Goal: Information Seeking & Learning: Learn about a topic

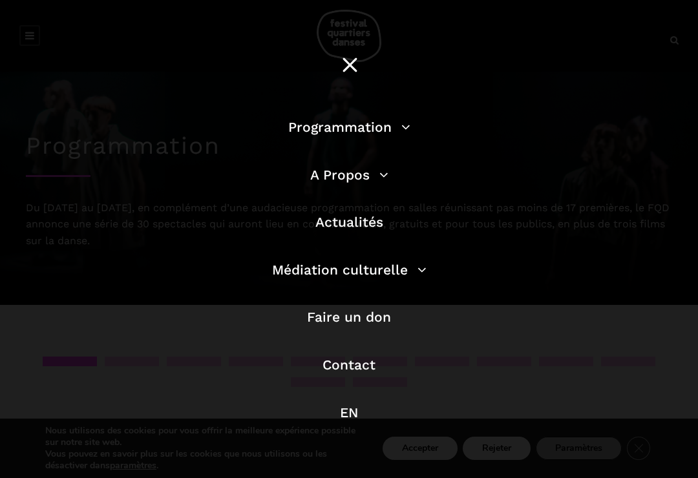
click at [357, 133] on link "Programmation" at bounding box center [349, 127] width 122 height 16
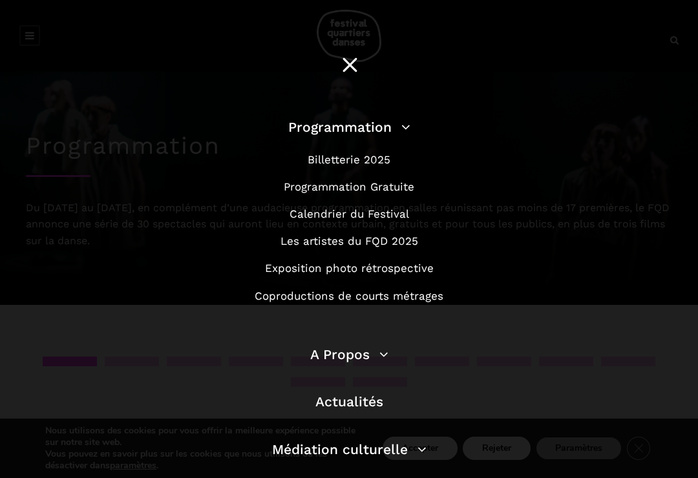
click at [361, 189] on link "Programmation Gratuite" at bounding box center [349, 186] width 131 height 13
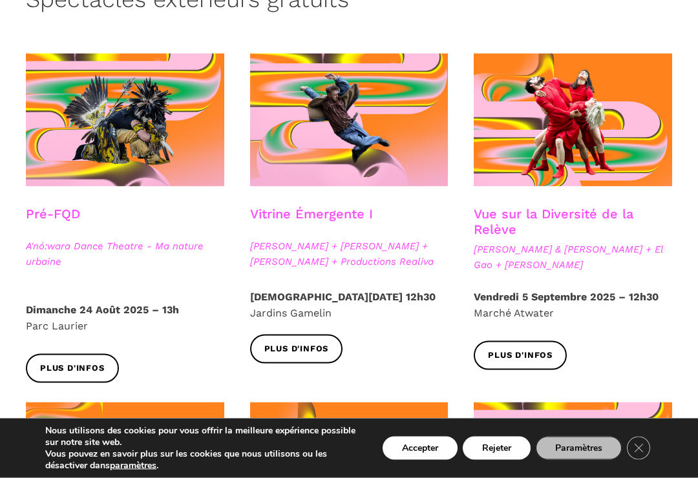
scroll to position [339, 0]
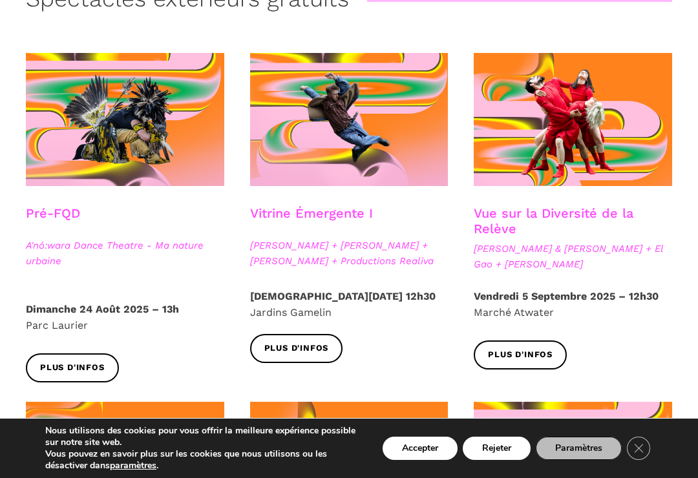
click at [511, 358] on span "Plus d'infos" at bounding box center [520, 355] width 65 height 14
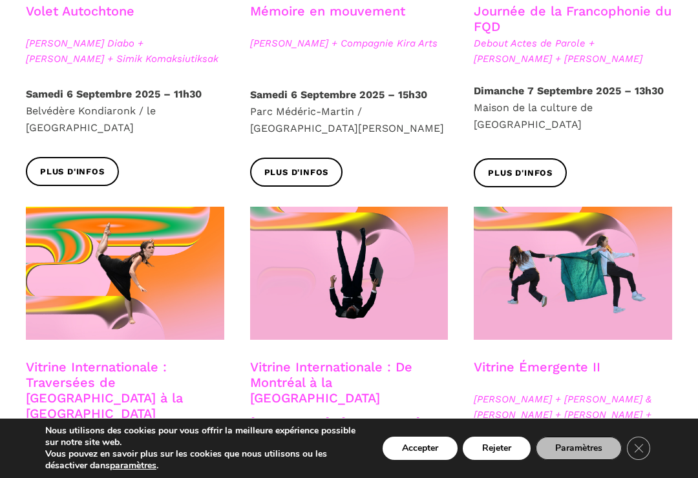
scroll to position [894, 0]
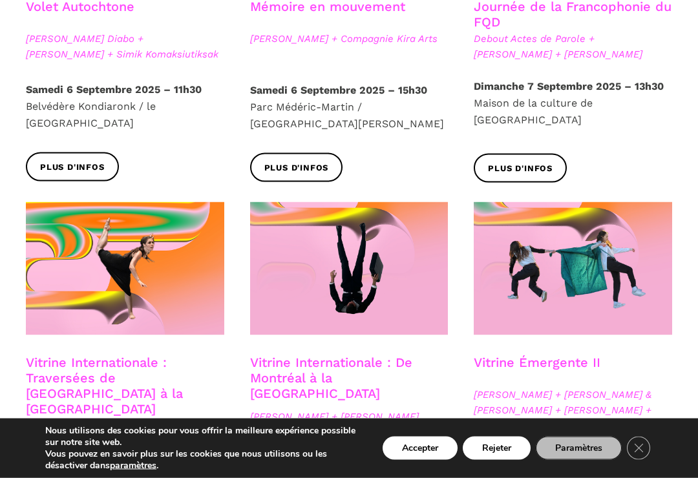
click at [509, 162] on span "Plus d'infos" at bounding box center [520, 169] width 65 height 14
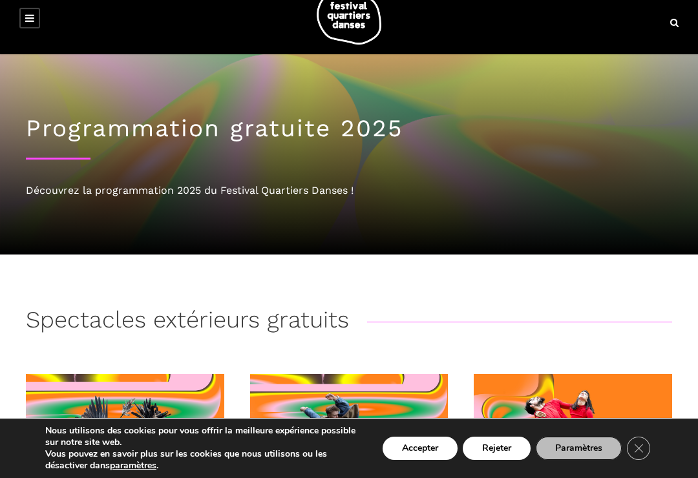
scroll to position [0, 0]
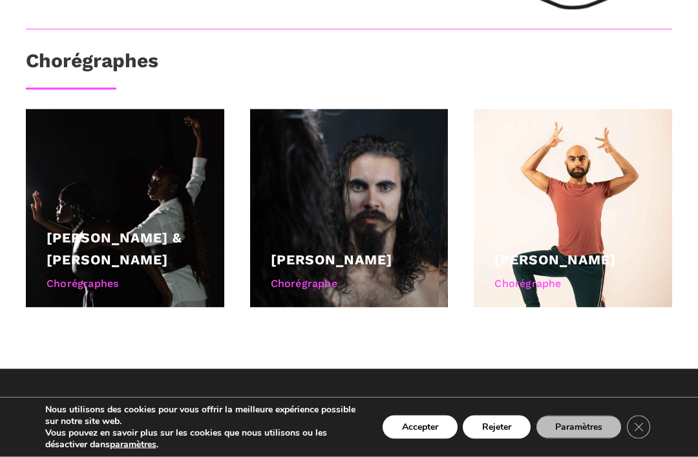
scroll to position [869, 0]
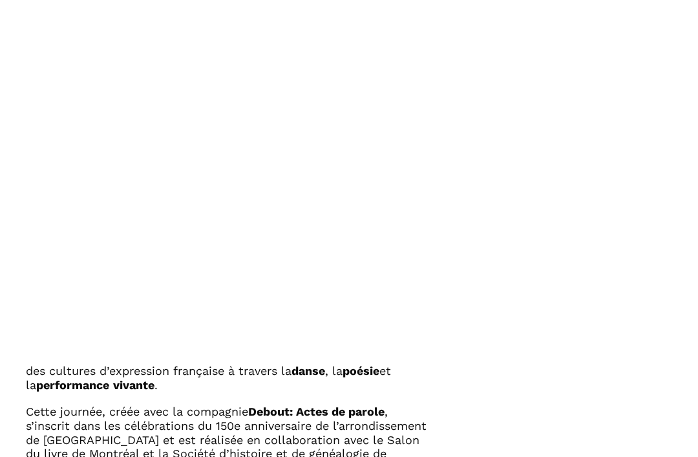
scroll to position [429, 0]
